Goal: Information Seeking & Learning: Learn about a topic

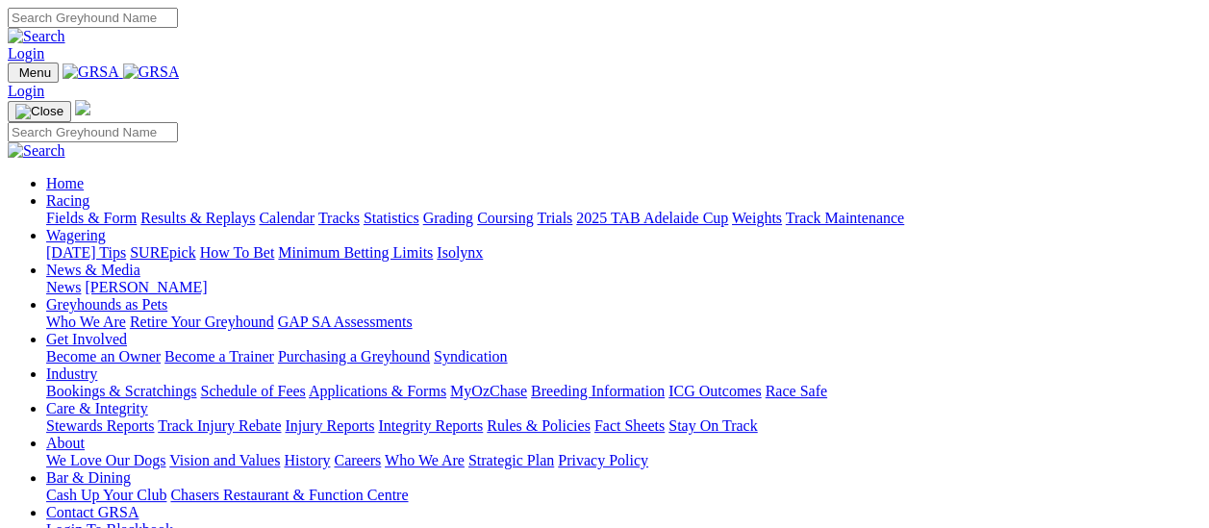
click at [208, 210] on link "Results & Replays" at bounding box center [197, 218] width 114 height 16
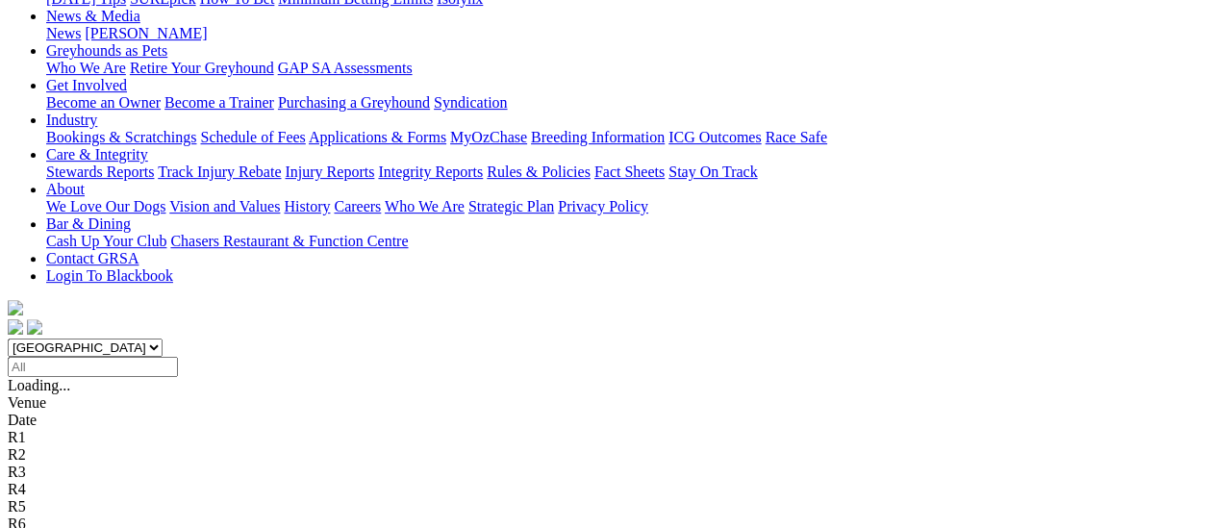
scroll to position [192, 0]
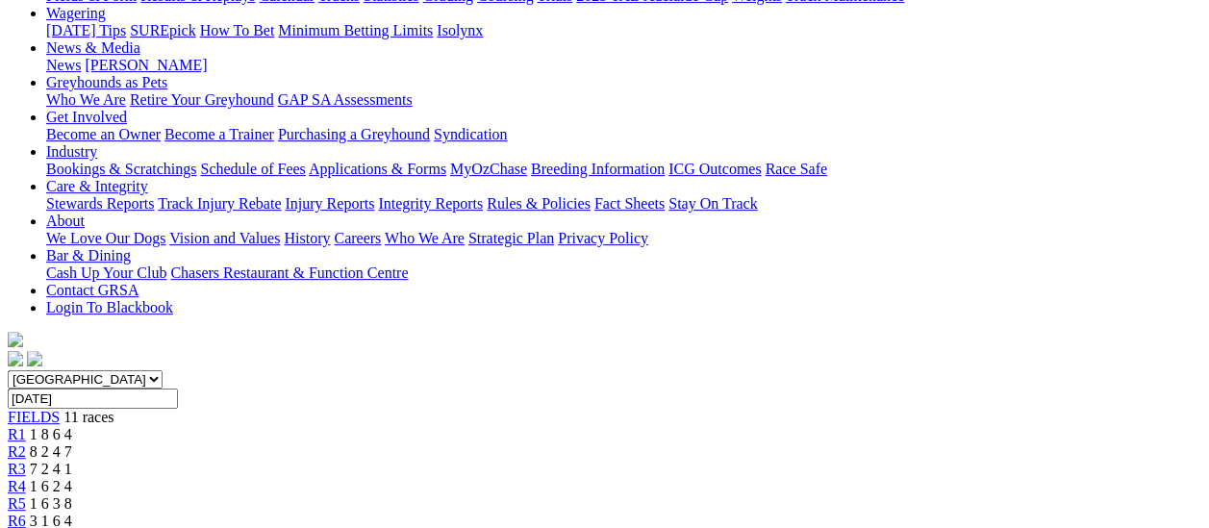
scroll to position [288, 0]
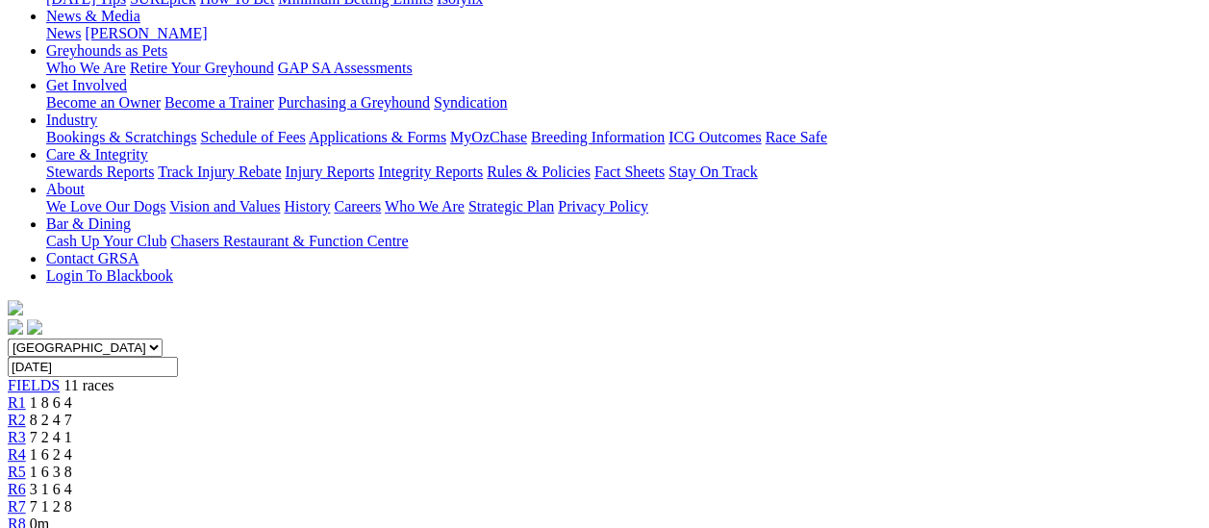
click at [26, 464] on span "R5" at bounding box center [17, 472] width 18 height 16
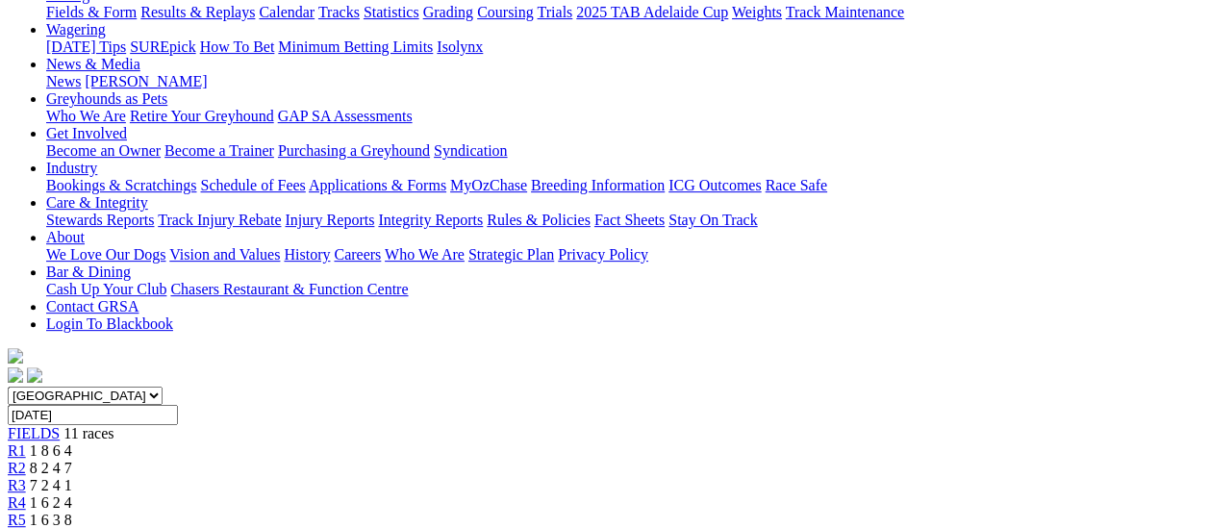
scroll to position [192, 0]
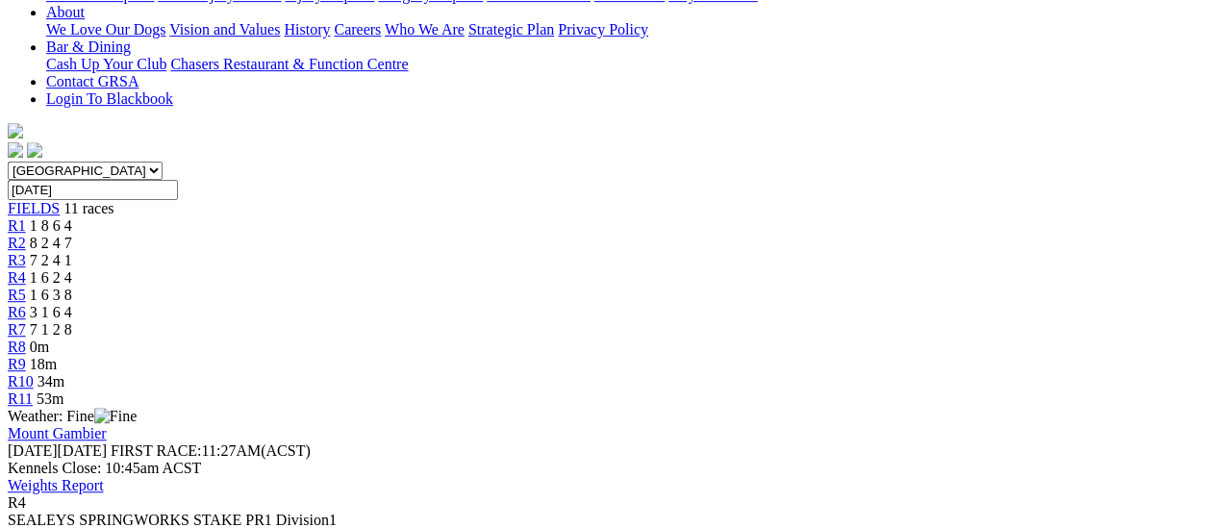
scroll to position [192, 0]
